Goal: Transaction & Acquisition: Obtain resource

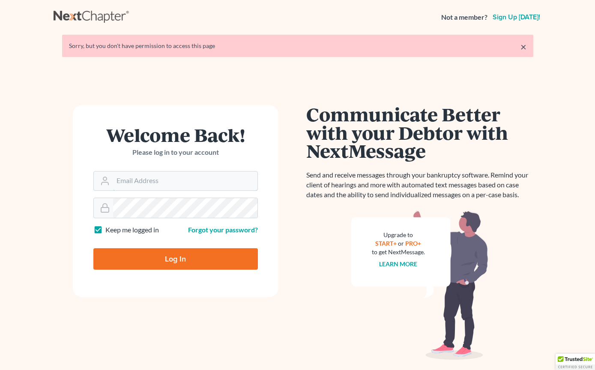
type input "[EMAIL_ADDRESS][DOMAIN_NAME]"
click at [175, 258] on input "Log In" at bounding box center [175, 258] width 164 height 21
type input "Thinking..."
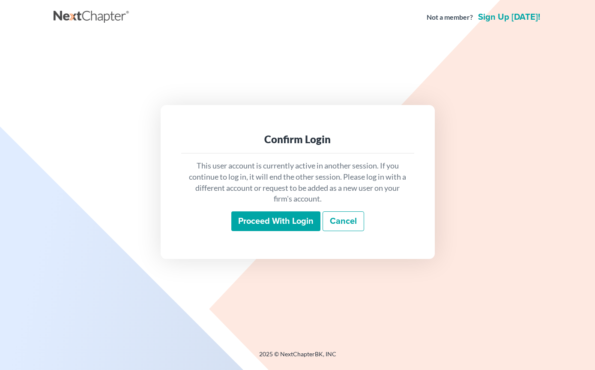
click at [299, 231] on input "Proceed with login" at bounding box center [275, 221] width 89 height 20
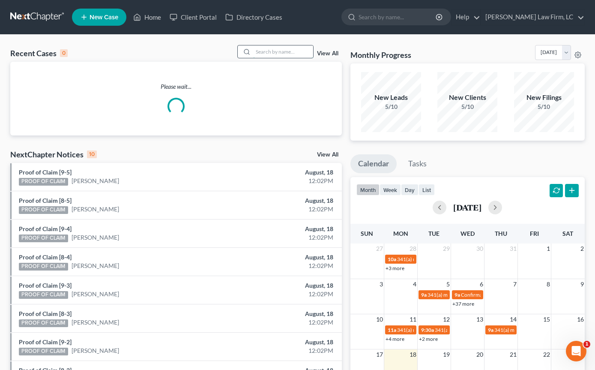
click at [288, 50] on input "search" at bounding box center [283, 51] width 60 height 12
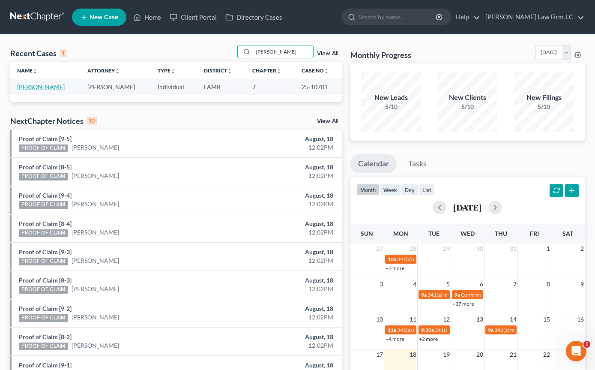
type input "Jennifer Hopkins"
click at [61, 90] on link "Hopkins, Jennifer" at bounding box center [41, 86] width 48 height 7
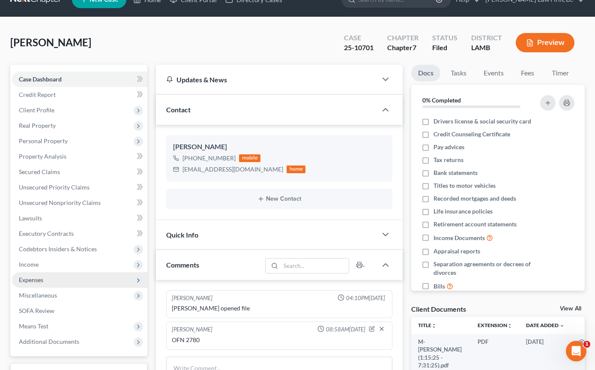
scroll to position [31, 0]
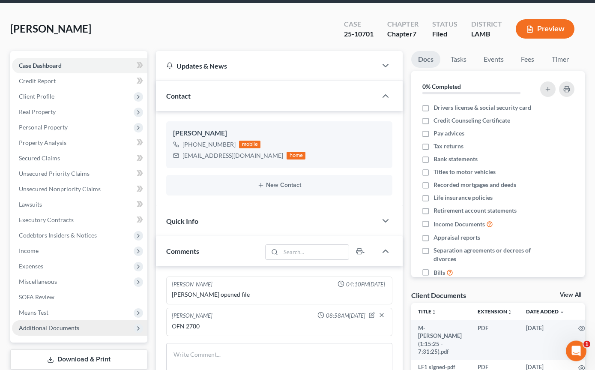
click at [102, 330] on span "Additional Documents" at bounding box center [79, 327] width 135 height 15
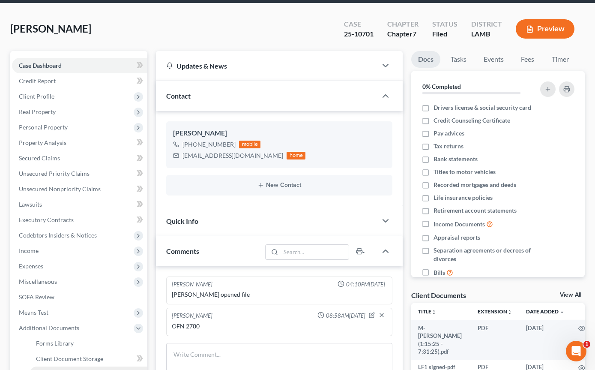
click at [91, 369] on link "PACER Notices" at bounding box center [88, 373] width 118 height 15
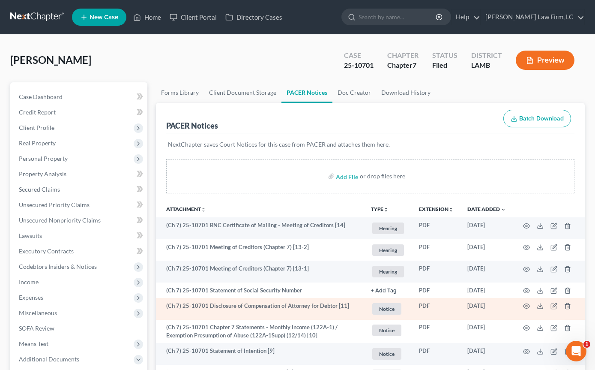
scroll to position [7, 0]
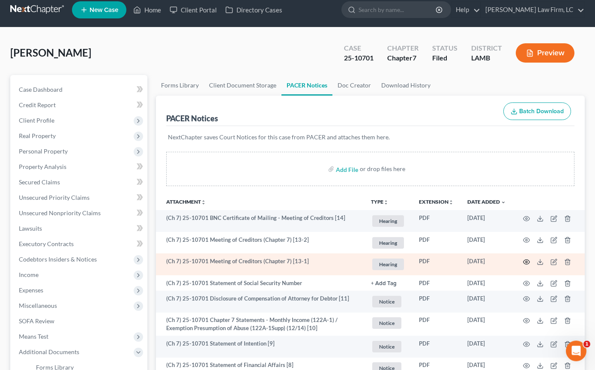
click at [529, 260] on icon "button" at bounding box center [526, 262] width 6 height 5
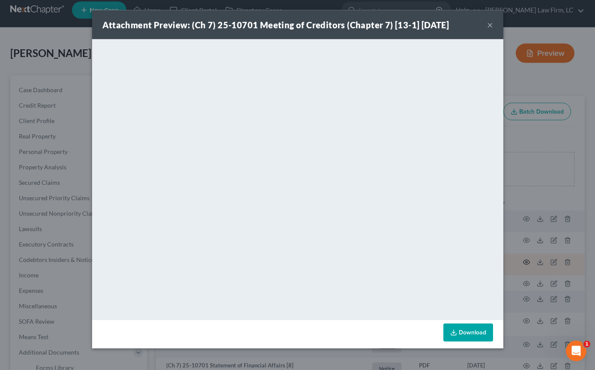
scroll to position [7, 0]
click at [455, 330] on icon at bounding box center [453, 332] width 7 height 7
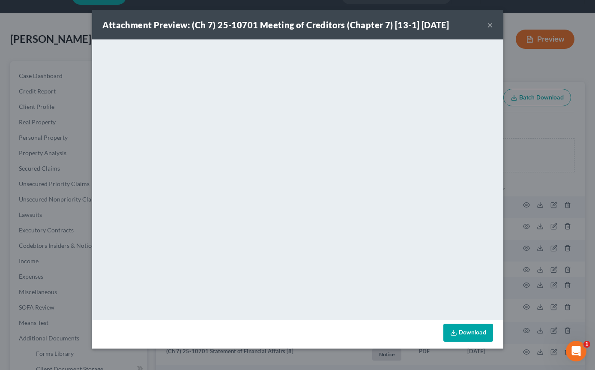
click at [489, 27] on button "×" at bounding box center [490, 25] width 6 height 10
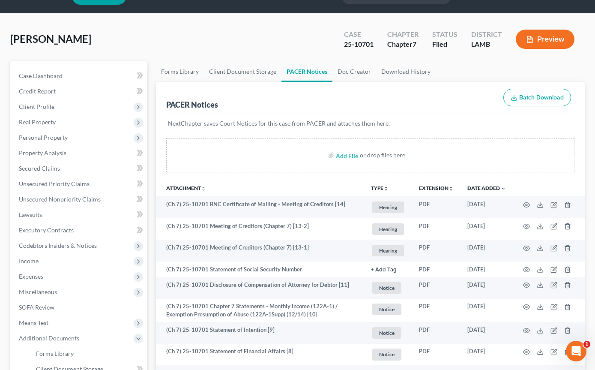
scroll to position [0, 0]
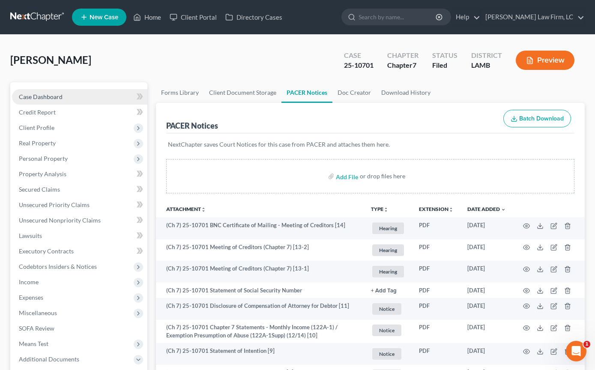
click at [61, 95] on span "Case Dashboard" at bounding box center [41, 96] width 44 height 7
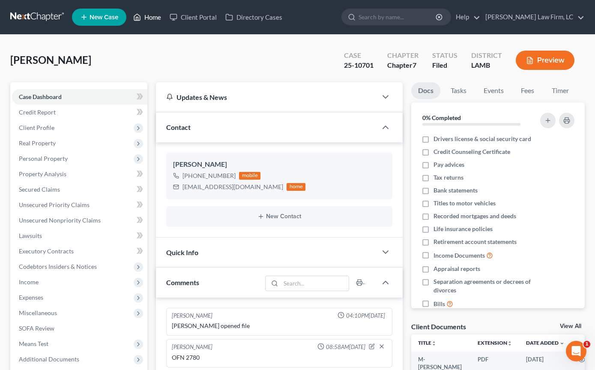
click at [161, 14] on link "Home" at bounding box center [147, 16] width 36 height 15
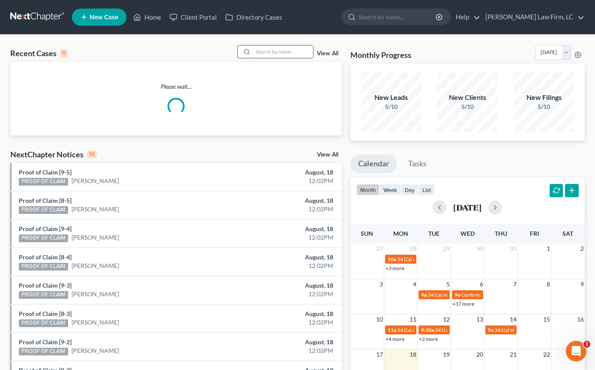
click at [289, 53] on input "search" at bounding box center [283, 51] width 60 height 12
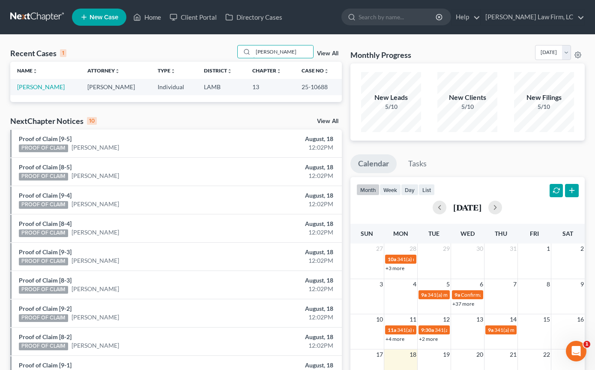
type input "Dustin Gill"
click at [33, 92] on td "Gill, Dustin" at bounding box center [45, 87] width 70 height 16
click at [35, 91] on td "Gill, Dustin" at bounding box center [45, 87] width 70 height 16
click at [37, 86] on link "Gill, Dustin" at bounding box center [41, 86] width 48 height 7
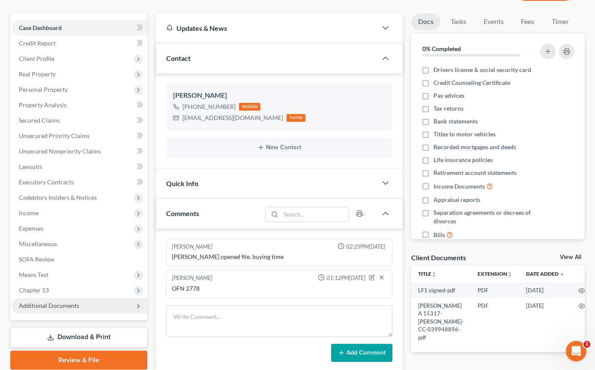
scroll to position [165, 0]
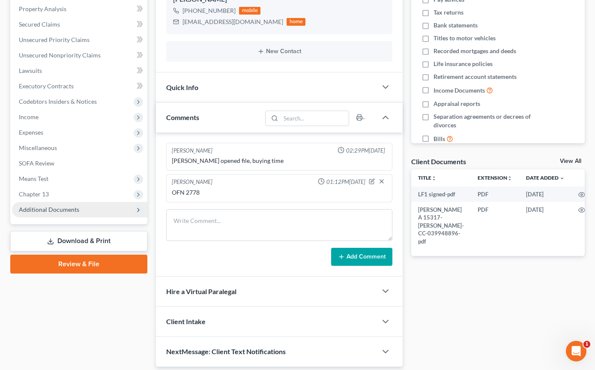
click at [97, 214] on span "Additional Documents" at bounding box center [79, 209] width 135 height 15
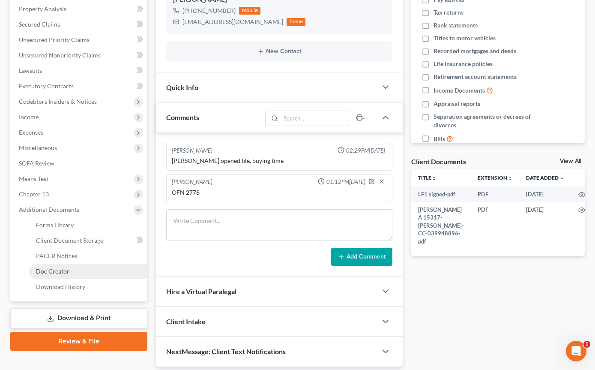
click at [89, 272] on link "Doc Creator" at bounding box center [88, 270] width 118 height 15
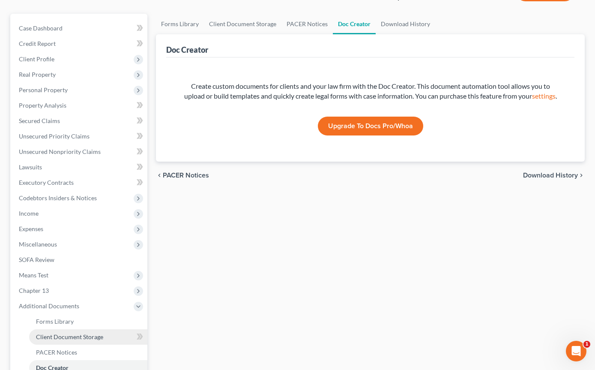
scroll to position [150, 0]
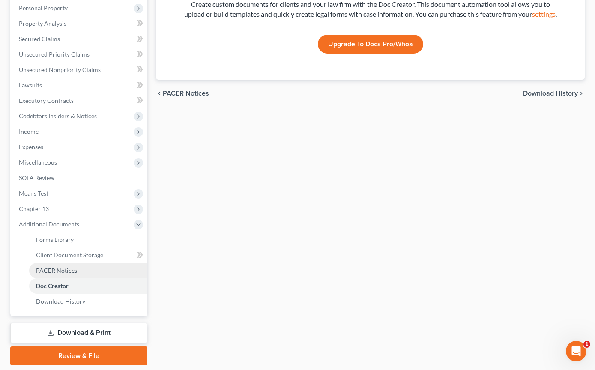
click at [93, 263] on link "PACER Notices" at bounding box center [88, 270] width 118 height 15
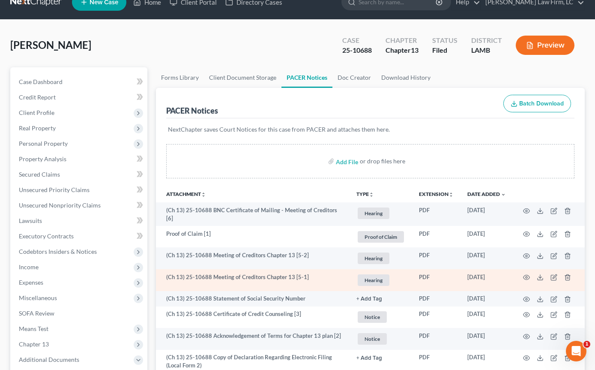
scroll to position [24, 0]
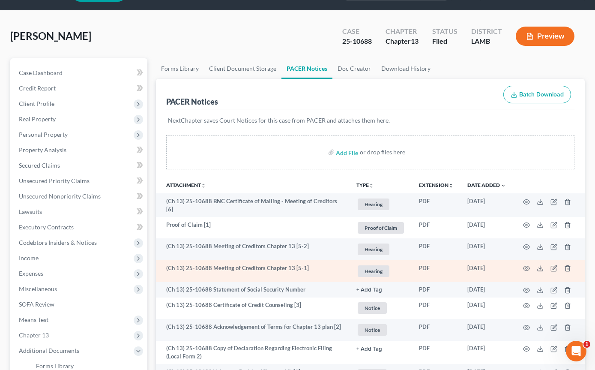
click at [530, 267] on td at bounding box center [549, 271] width 72 height 22
click at [526, 268] on icon "button" at bounding box center [526, 268] width 6 height 5
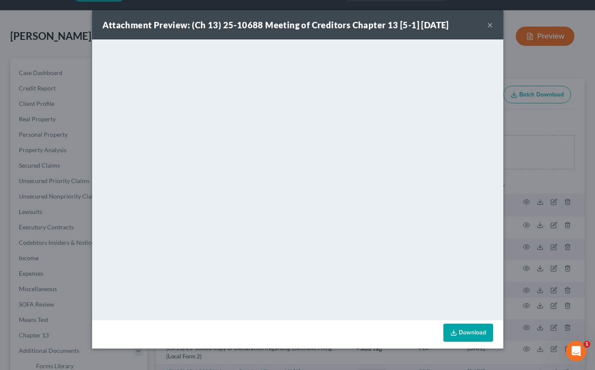
click at [461, 345] on div "Download" at bounding box center [297, 334] width 411 height 28
click at [463, 344] on div "Download" at bounding box center [297, 334] width 411 height 28
click at [463, 338] on link "Download" at bounding box center [468, 332] width 50 height 18
